Goal: Transaction & Acquisition: Download file/media

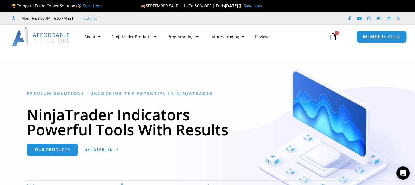
click at [376, 39] on span "MEMBERS AREA" at bounding box center [381, 36] width 37 height 5
click at [384, 36] on span "MEMBERS AREA" at bounding box center [381, 36] width 37 height 5
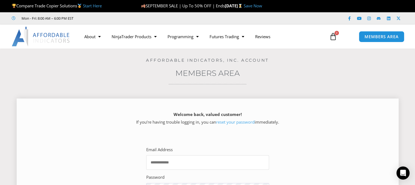
type input "**********"
click at [340, 121] on p "Welcome back, valued customer! If you’re having trouble logging in, you can res…" at bounding box center [207, 118] width 363 height 15
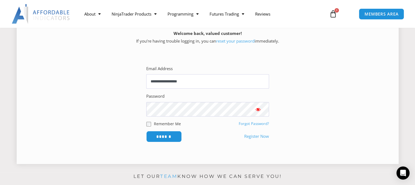
scroll to position [87, 0]
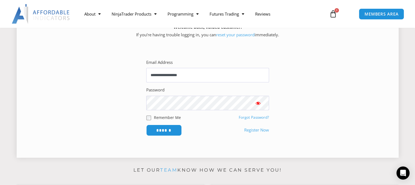
click at [258, 103] on span "Show password" at bounding box center [257, 102] width 5 height 5
click at [167, 131] on input "******" at bounding box center [163, 130] width 37 height 12
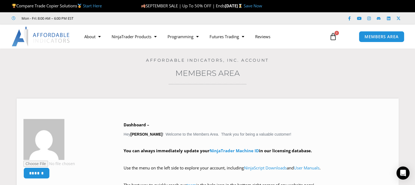
click at [311, 74] on h3 "Members Area" at bounding box center [208, 73] width 388 height 10
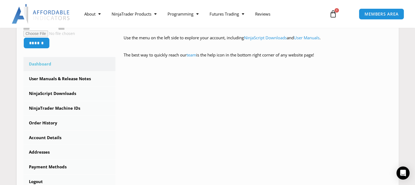
scroll to position [131, 0]
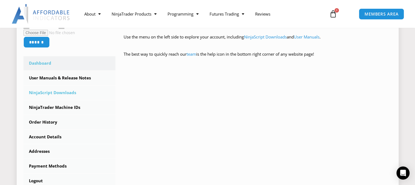
click at [47, 92] on link "NinjaScript Downloads" at bounding box center [69, 93] width 92 height 14
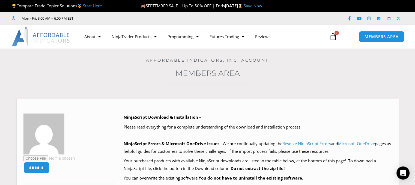
click at [285, 72] on h3 "Members Area" at bounding box center [208, 73] width 388 height 10
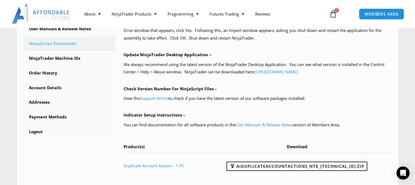
scroll to position [196, 0]
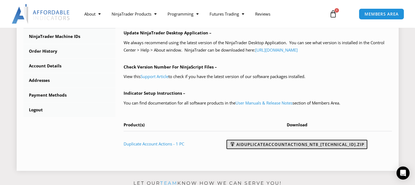
click at [307, 145] on link "AIDuplicateAccountActions_NT8_25.9.24.1.zip" at bounding box center [296, 144] width 141 height 9
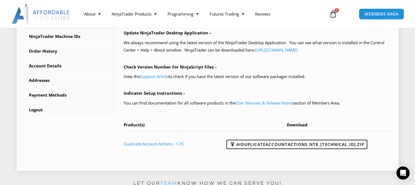
click at [383, 94] on p "Indicator Setup Instructions –" at bounding box center [258, 93] width 268 height 8
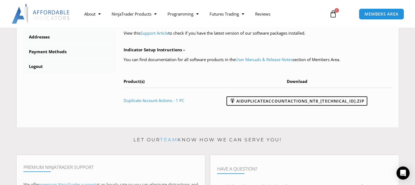
scroll to position [240, 0]
click at [375, 12] on span "MEMBERS AREA" at bounding box center [380, 14] width 37 height 5
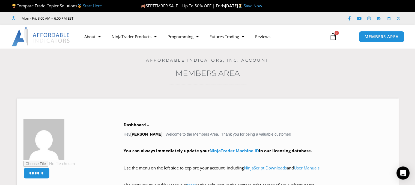
click at [358, 74] on h3 "Members Area" at bounding box center [208, 73] width 388 height 10
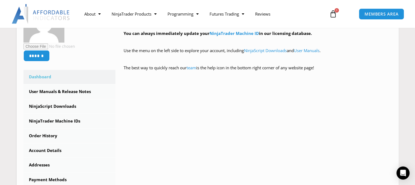
scroll to position [109, 0]
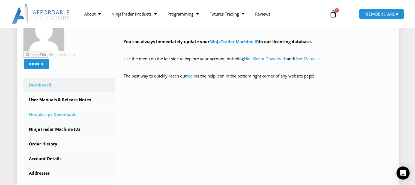
click at [46, 114] on link "NinjaScript Downloads" at bounding box center [69, 114] width 92 height 14
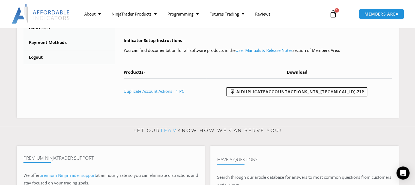
scroll to position [251, 0]
